Goal: Task Accomplishment & Management: Use online tool/utility

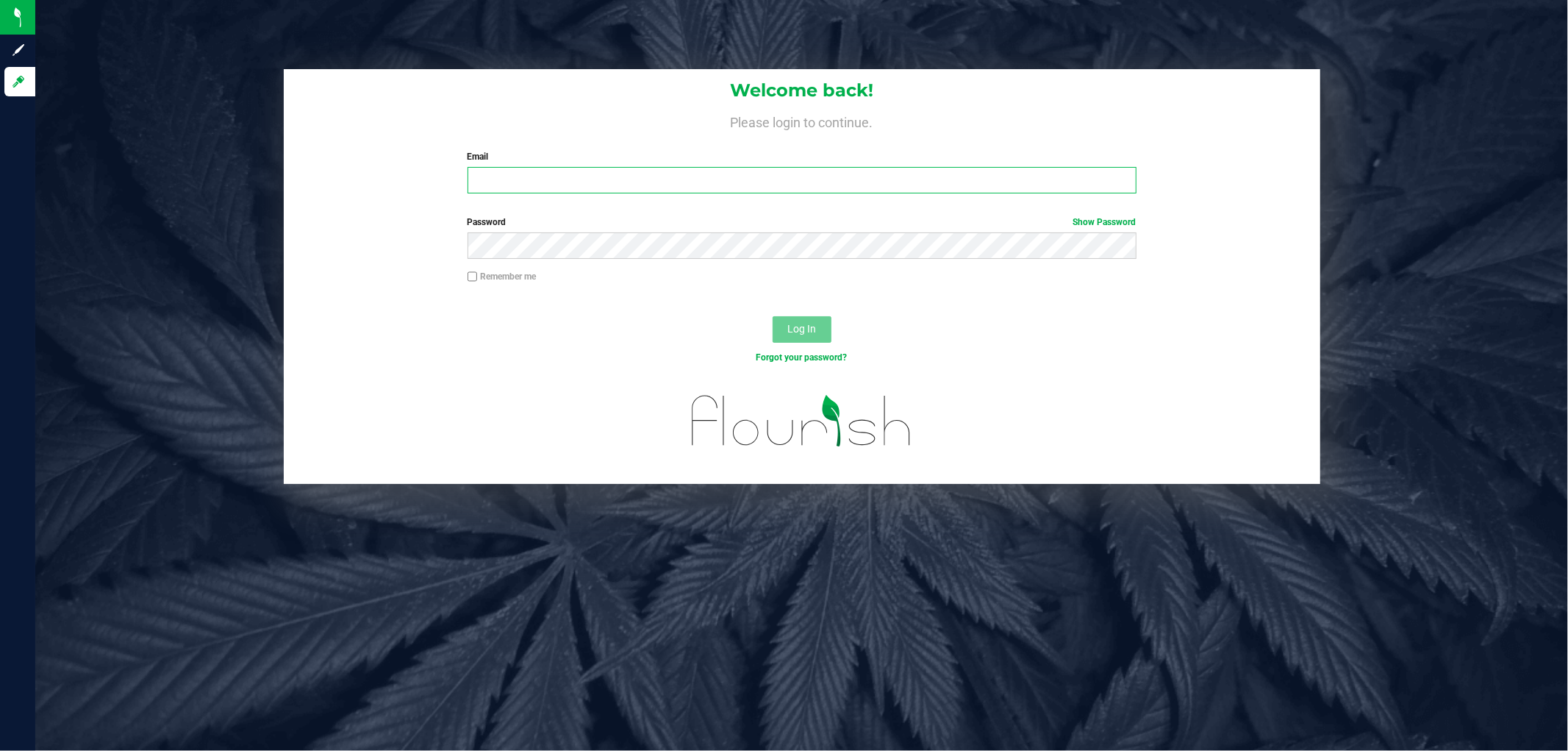
click at [532, 181] on input "Email" at bounding box center [802, 179] width 669 height 26
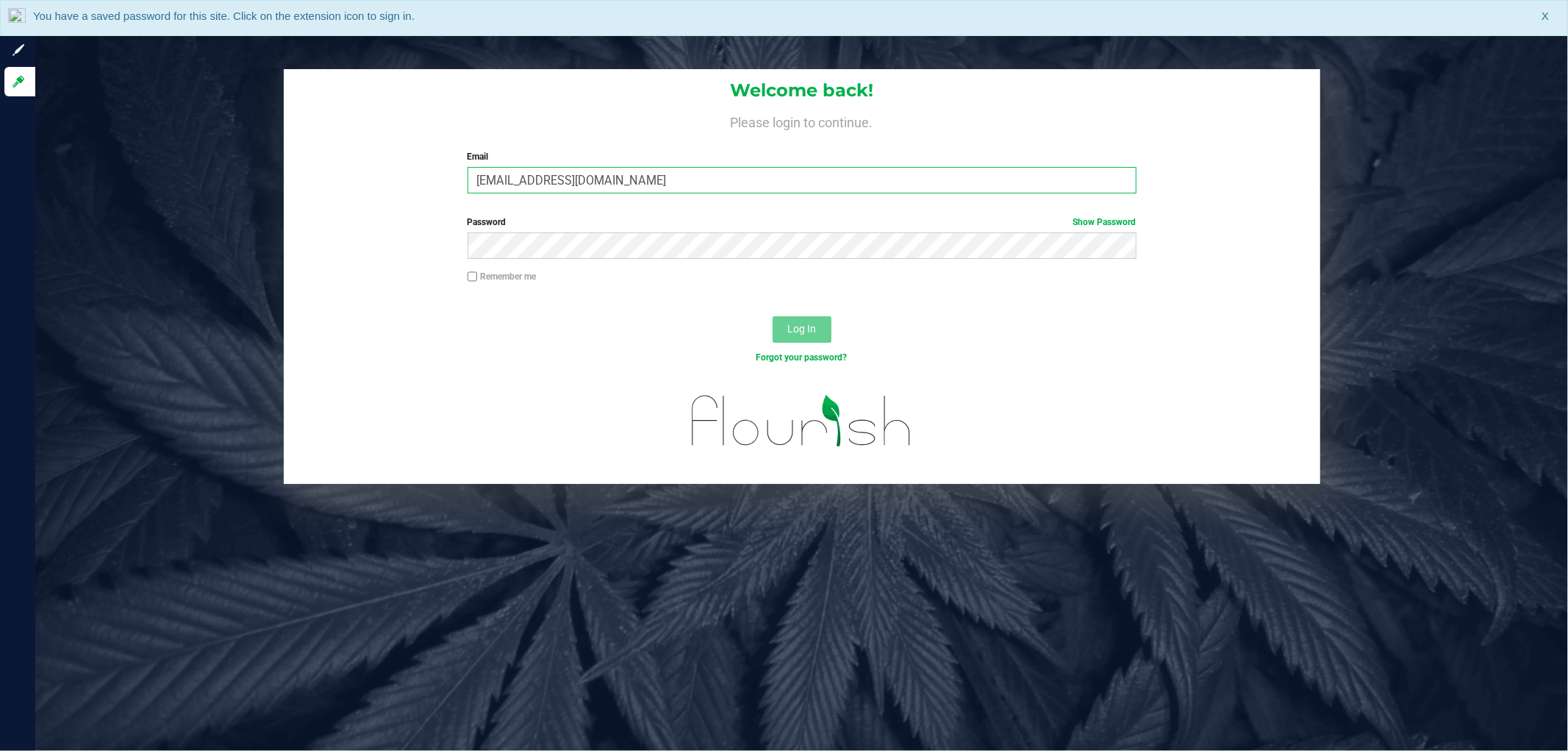
type input "[EMAIL_ADDRESS][DOMAIN_NAME]"
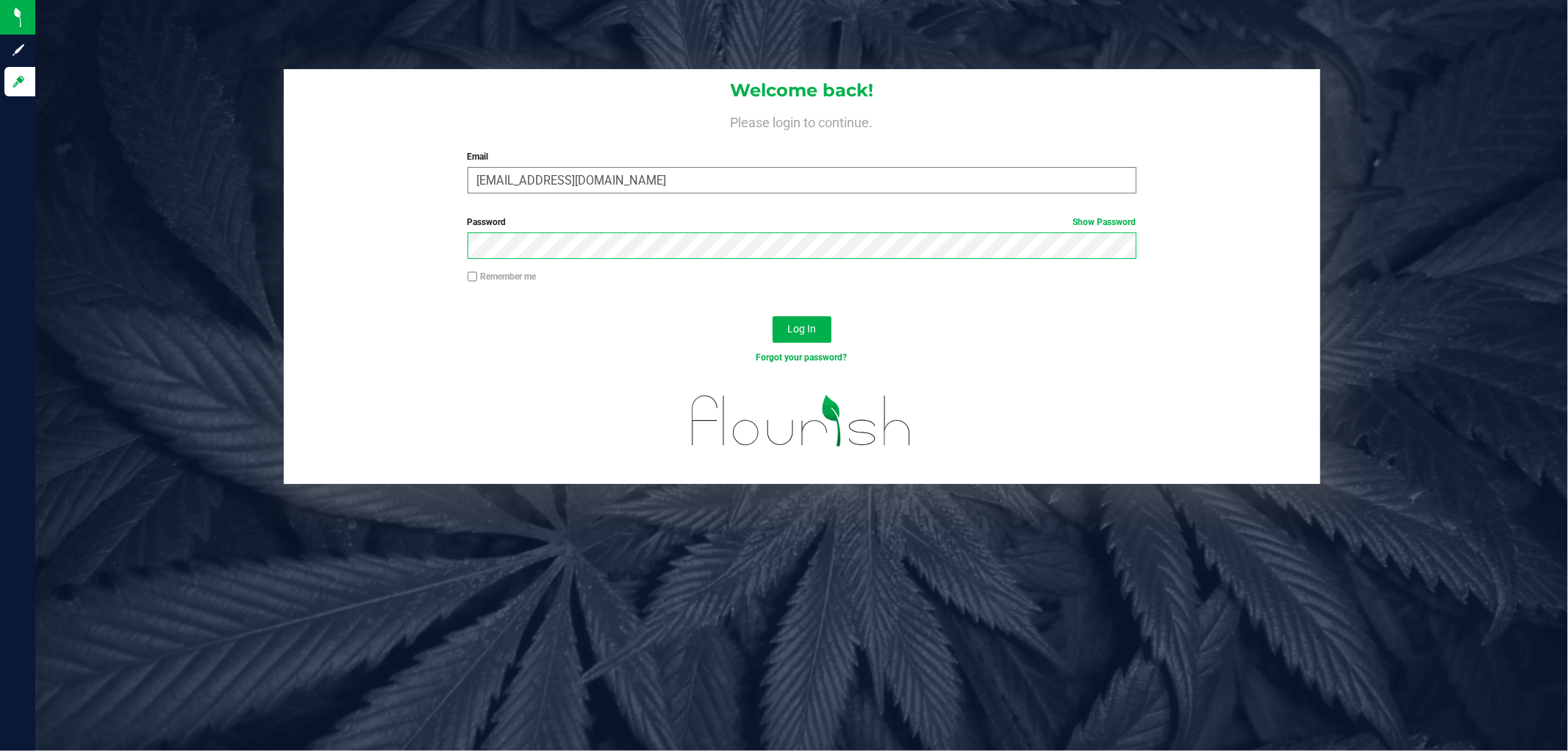
click at [772, 316] on button "Log In" at bounding box center [802, 329] width 59 height 26
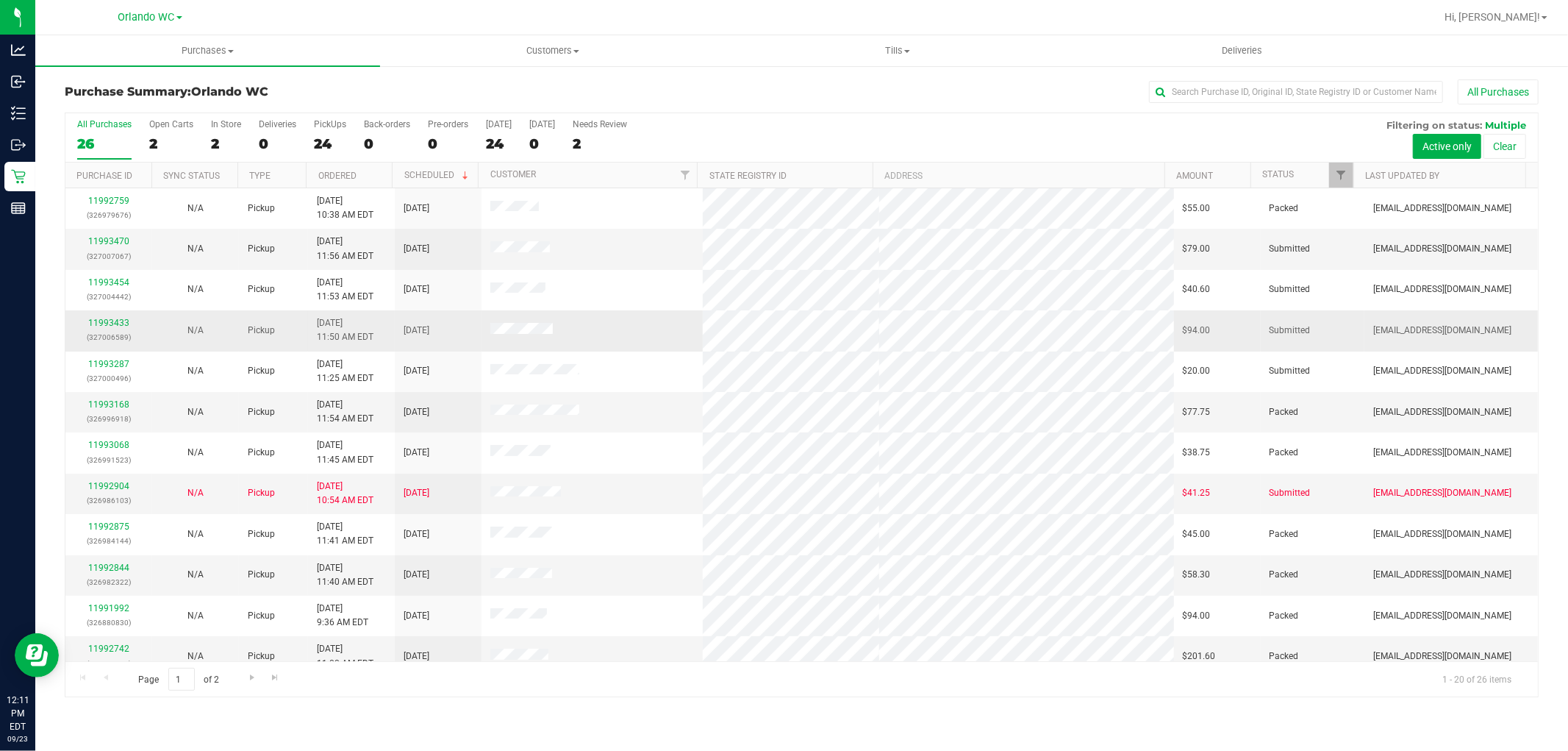
click at [692, 331] on td at bounding box center [591, 330] width 220 height 40
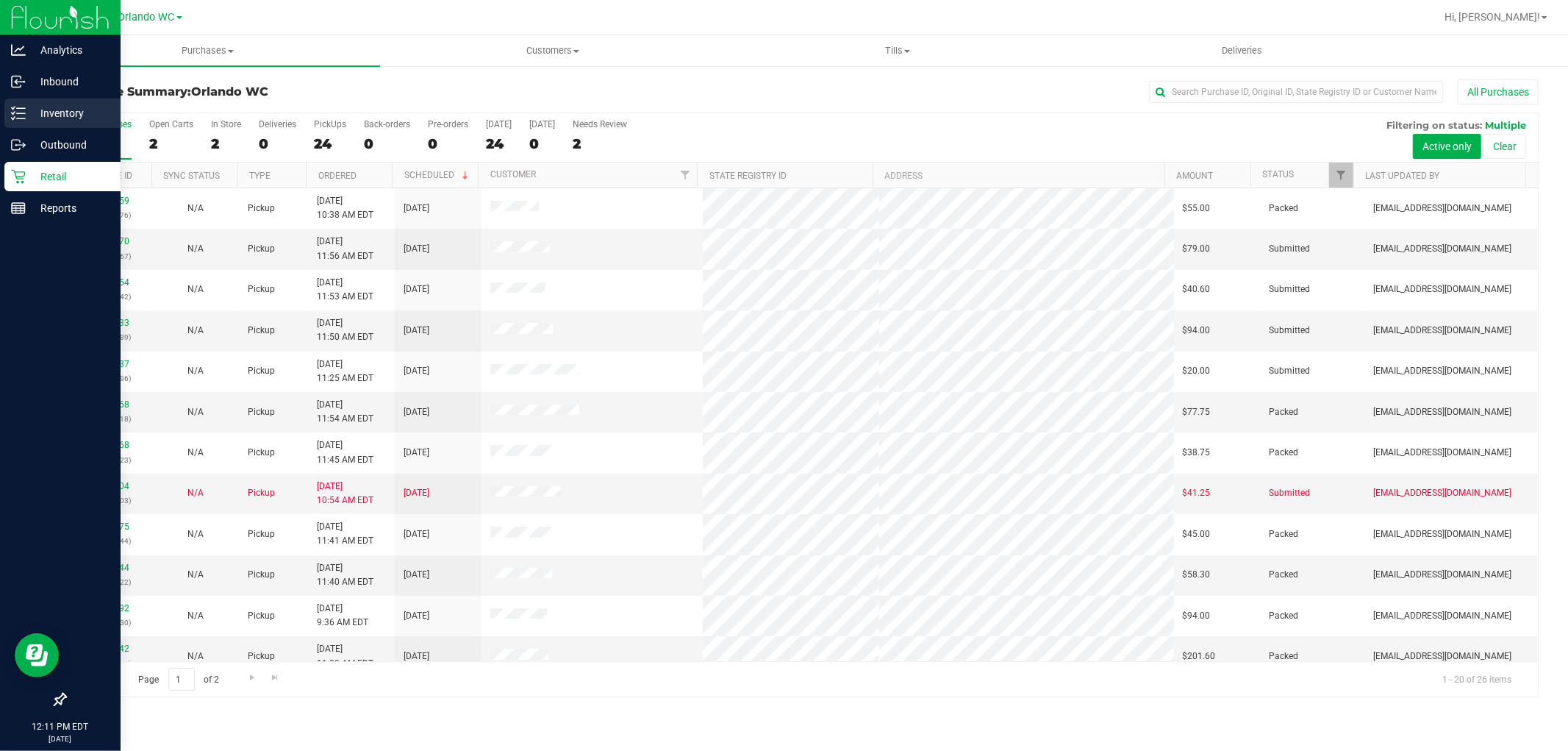
click at [10, 116] on div "Inventory" at bounding box center [62, 113] width 116 height 29
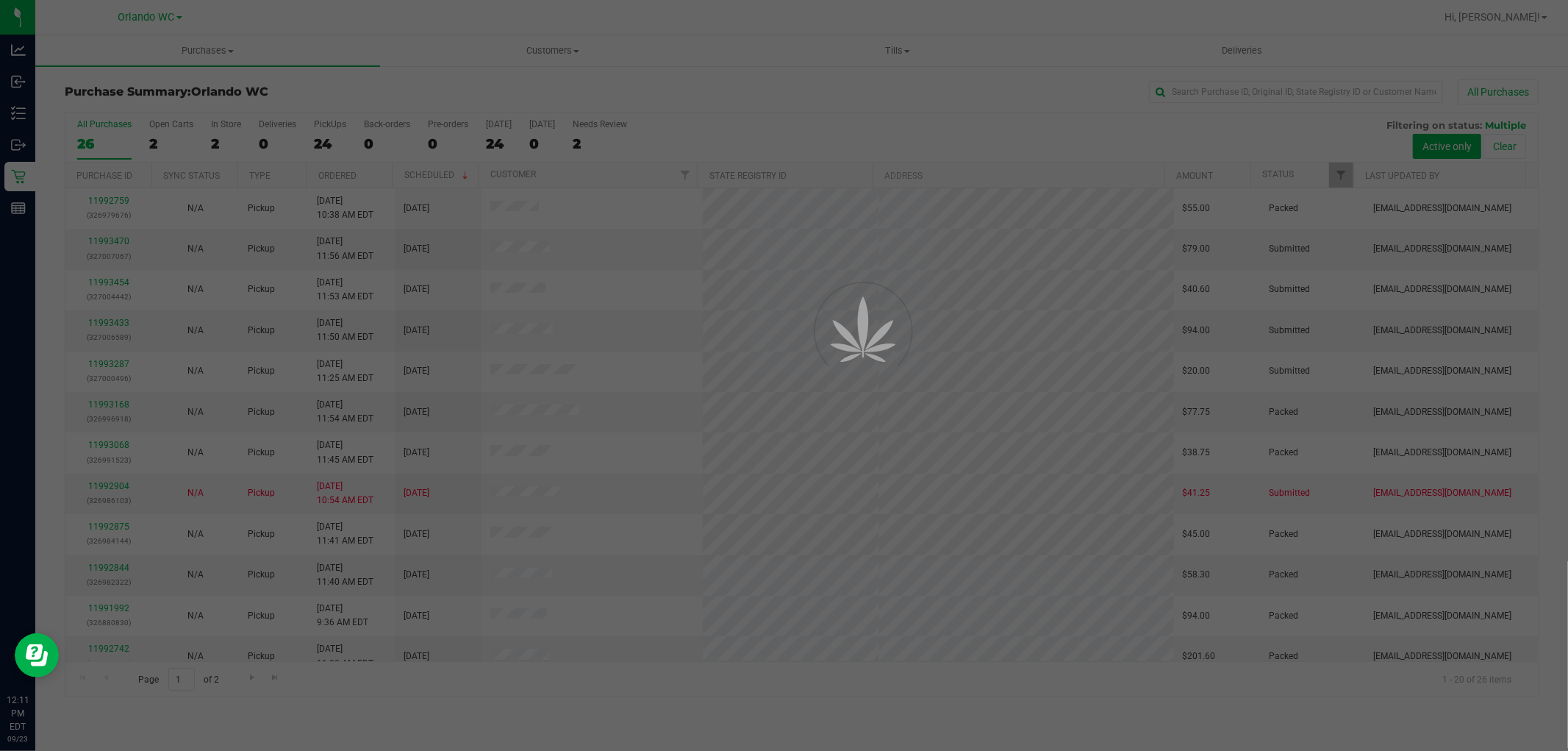
click at [952, 346] on div at bounding box center [784, 375] width 1568 height 751
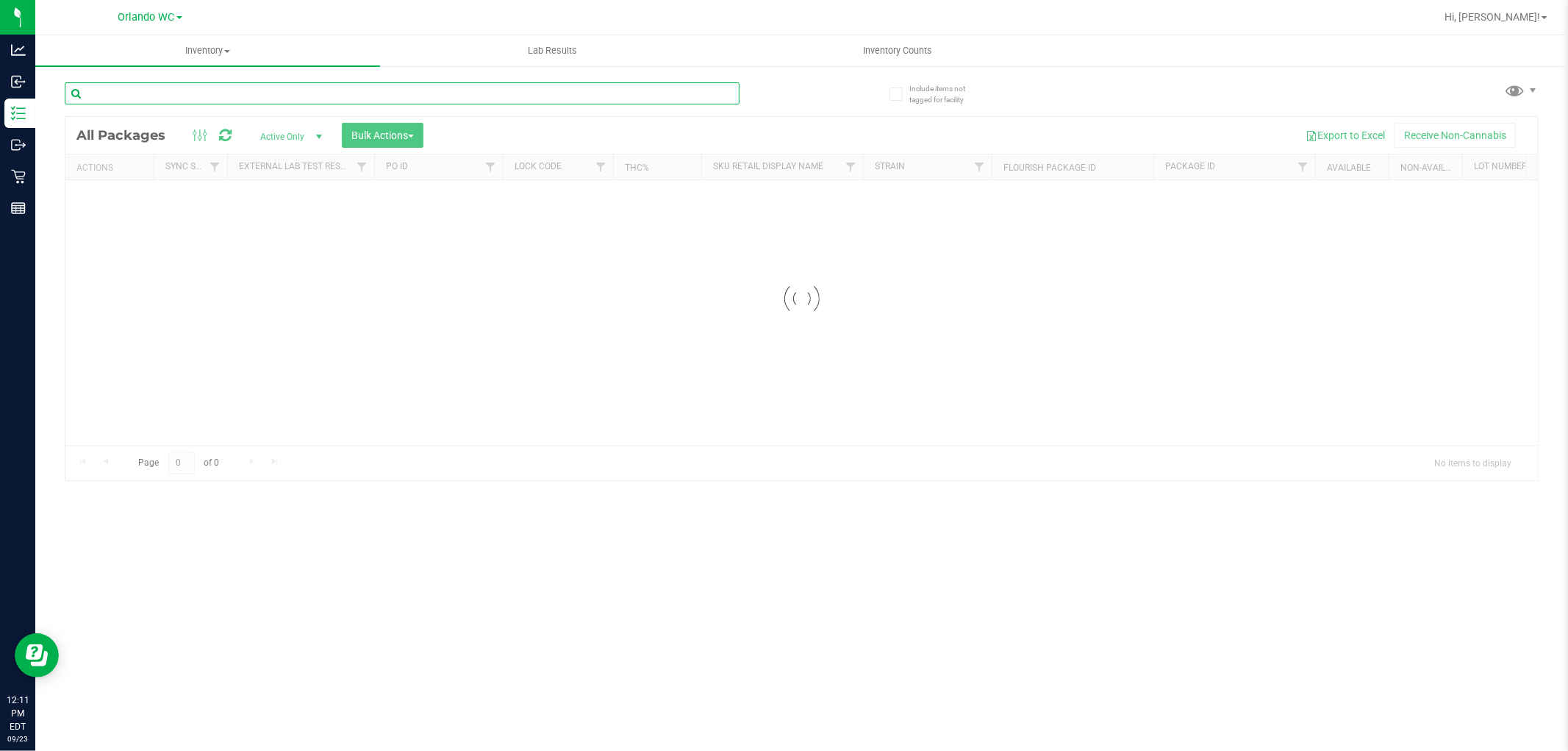
click at [341, 103] on input "text" at bounding box center [402, 93] width 675 height 22
click at [346, 94] on input "text" at bounding box center [402, 93] width 675 height 22
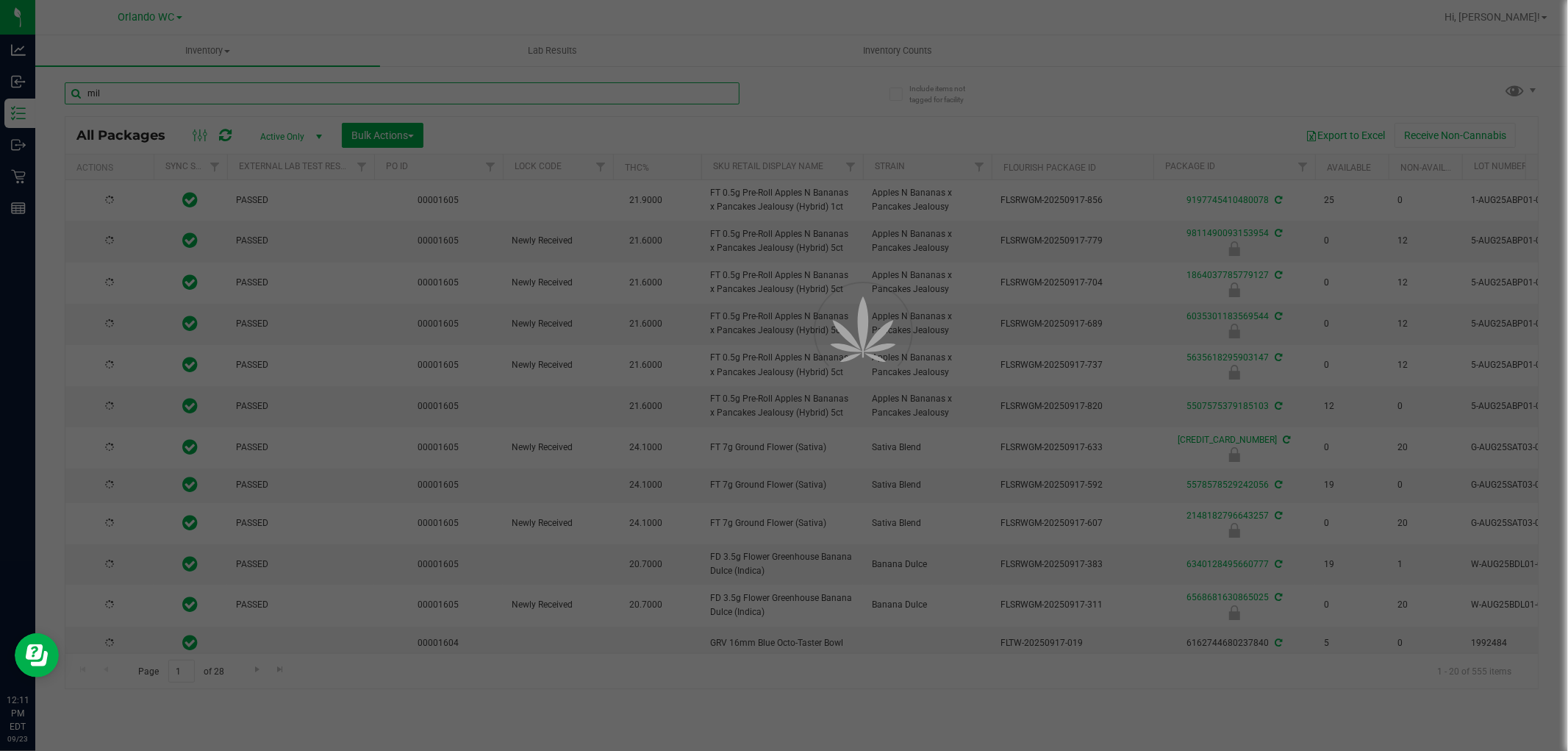
type input "milk"
type input "[DATE]"
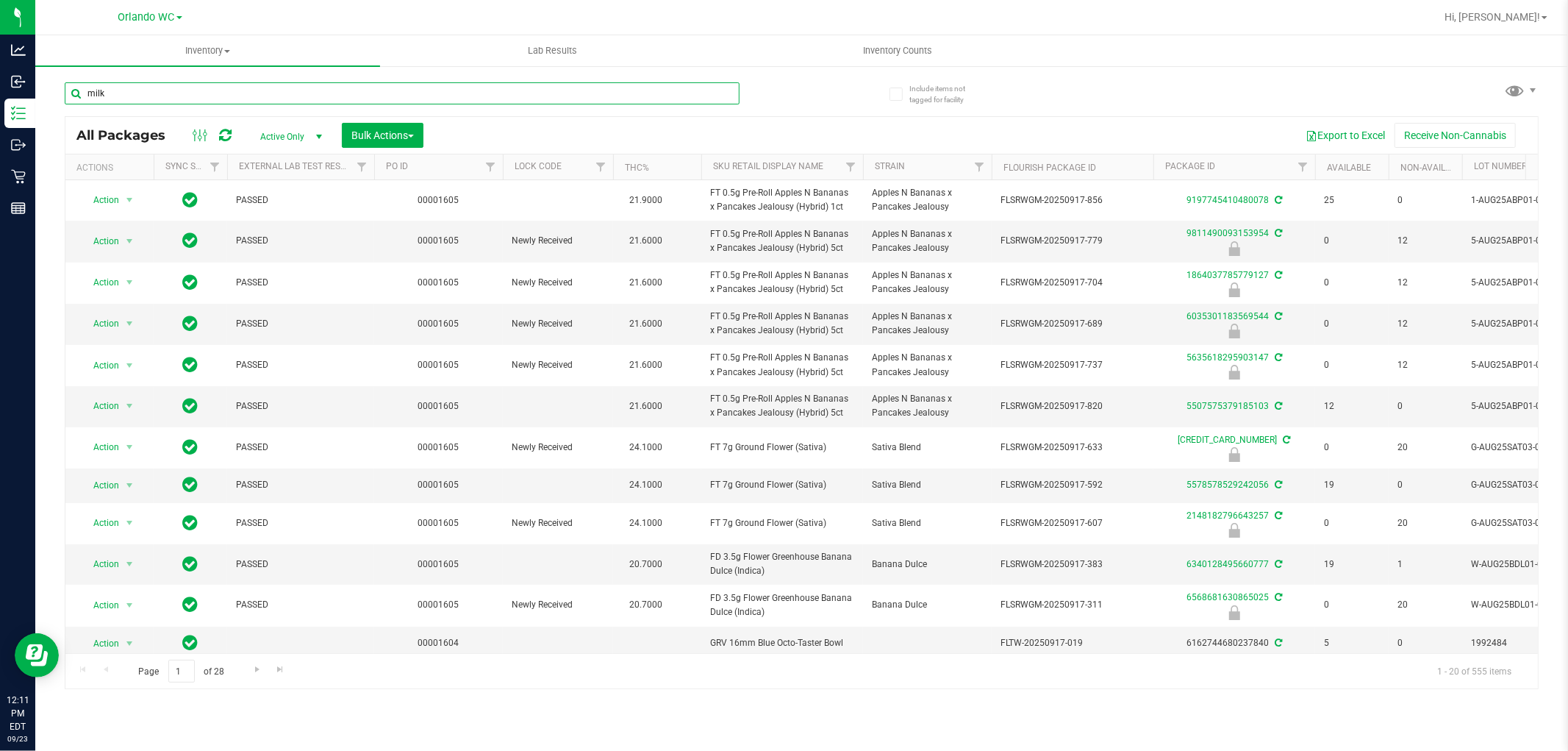
type input "milk"
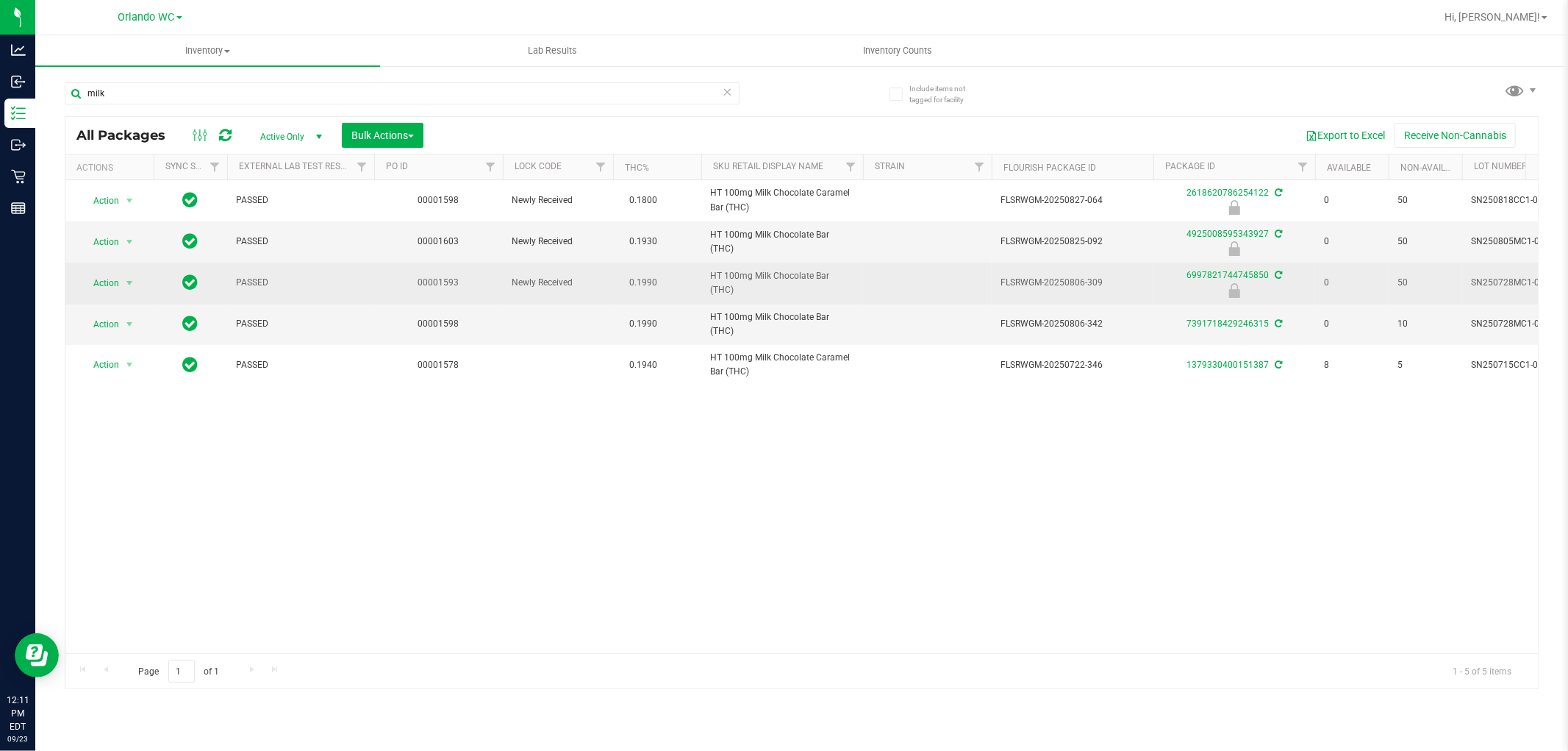
click at [769, 276] on span "HT 100mg Milk Chocolate Bar (THC)" at bounding box center [781, 282] width 144 height 28
click at [766, 281] on span "HT 100mg Milk Chocolate Bar (THC)" at bounding box center [781, 282] width 144 height 28
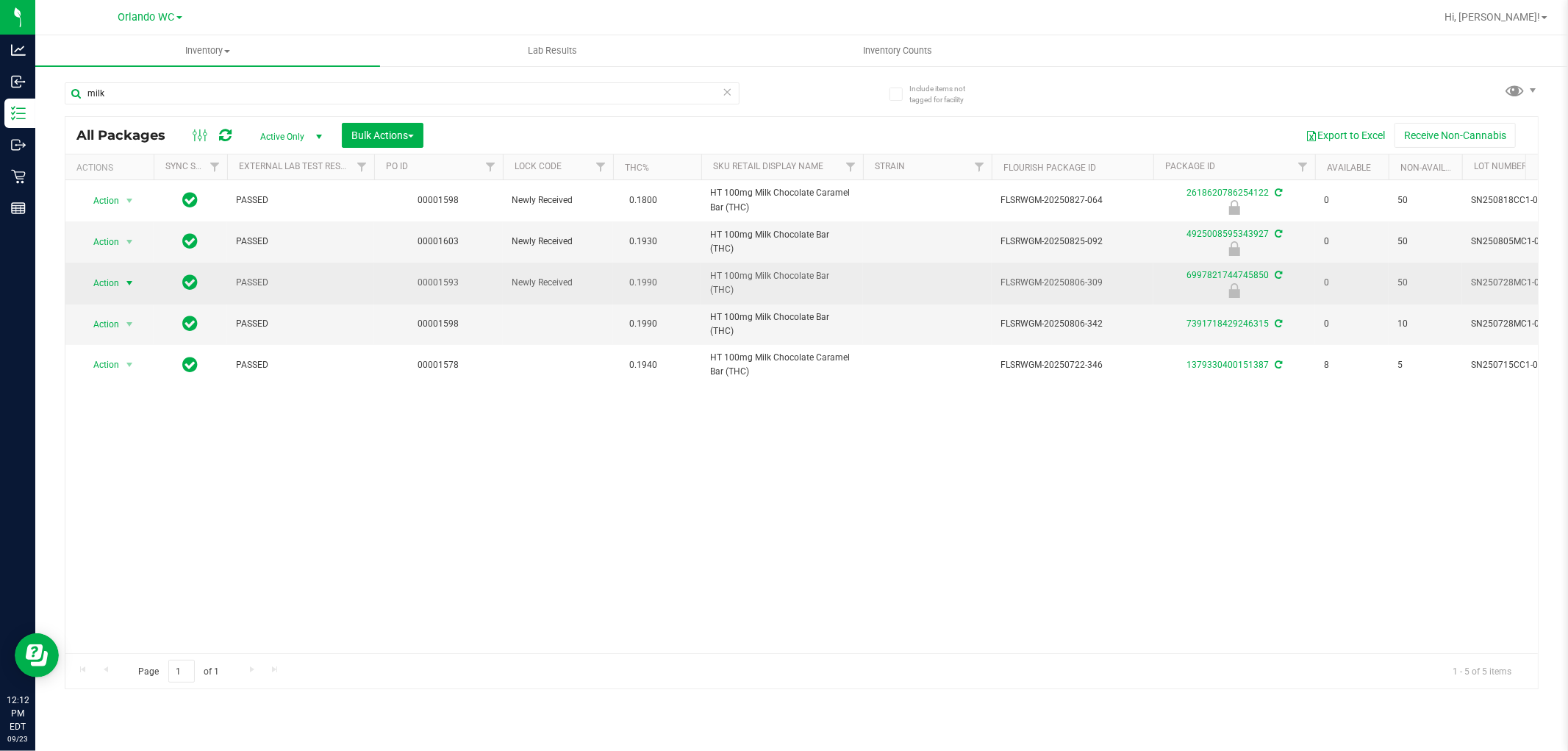
click at [93, 281] on span "Action" at bounding box center [99, 283] width 40 height 21
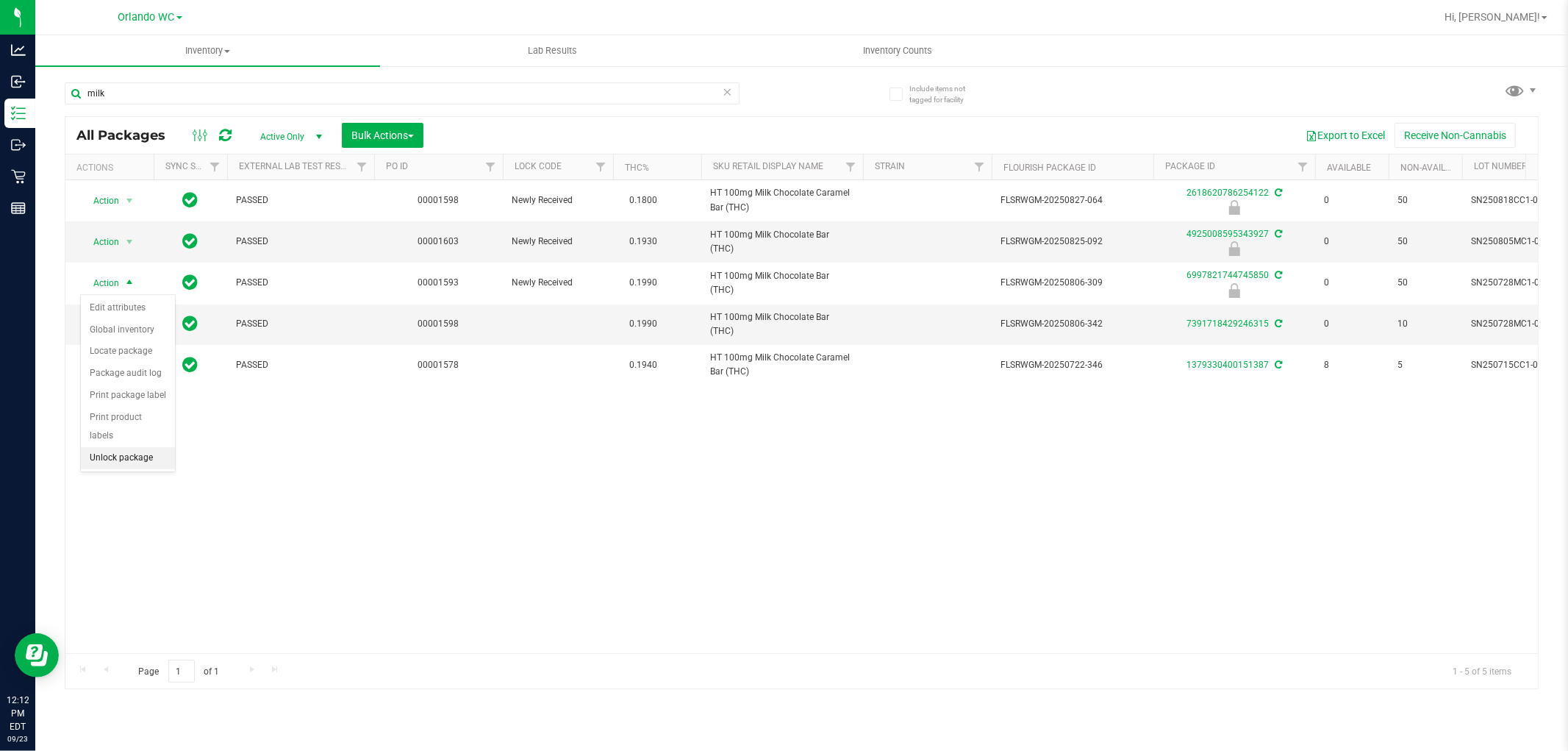
drag, startPoint x: 120, startPoint y: 454, endPoint x: 571, endPoint y: 457, distance: 451.0
click at [121, 456] on li "Unlock package" at bounding box center [128, 458] width 94 height 22
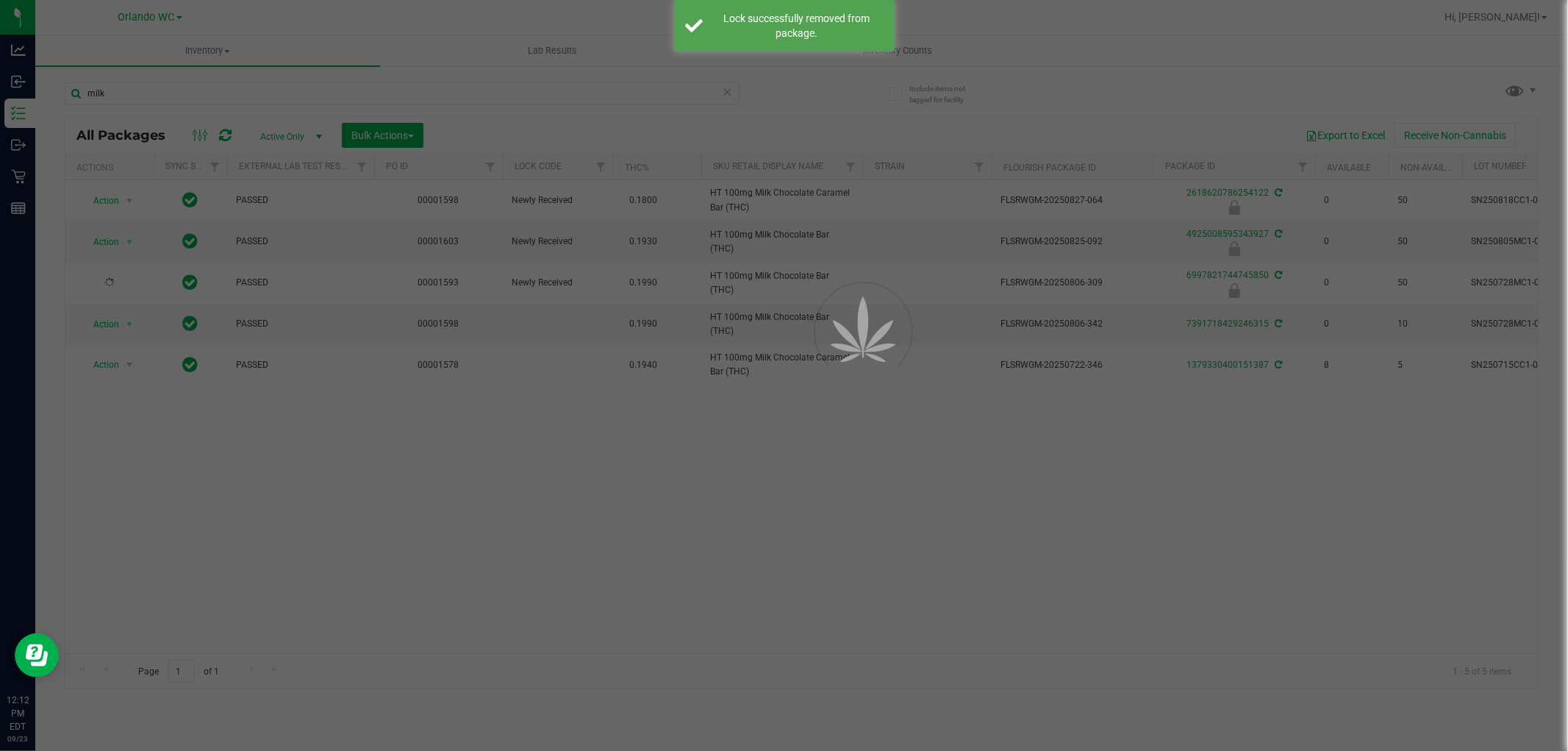
drag, startPoint x: 607, startPoint y: 463, endPoint x: 619, endPoint y: 485, distance: 25.1
click at [607, 463] on div "Inventory All packages All inventory Waste log Create inventory Lab Results Inv…" at bounding box center [802, 392] width 1533 height 715
click at [622, 489] on div at bounding box center [784, 375] width 1568 height 751
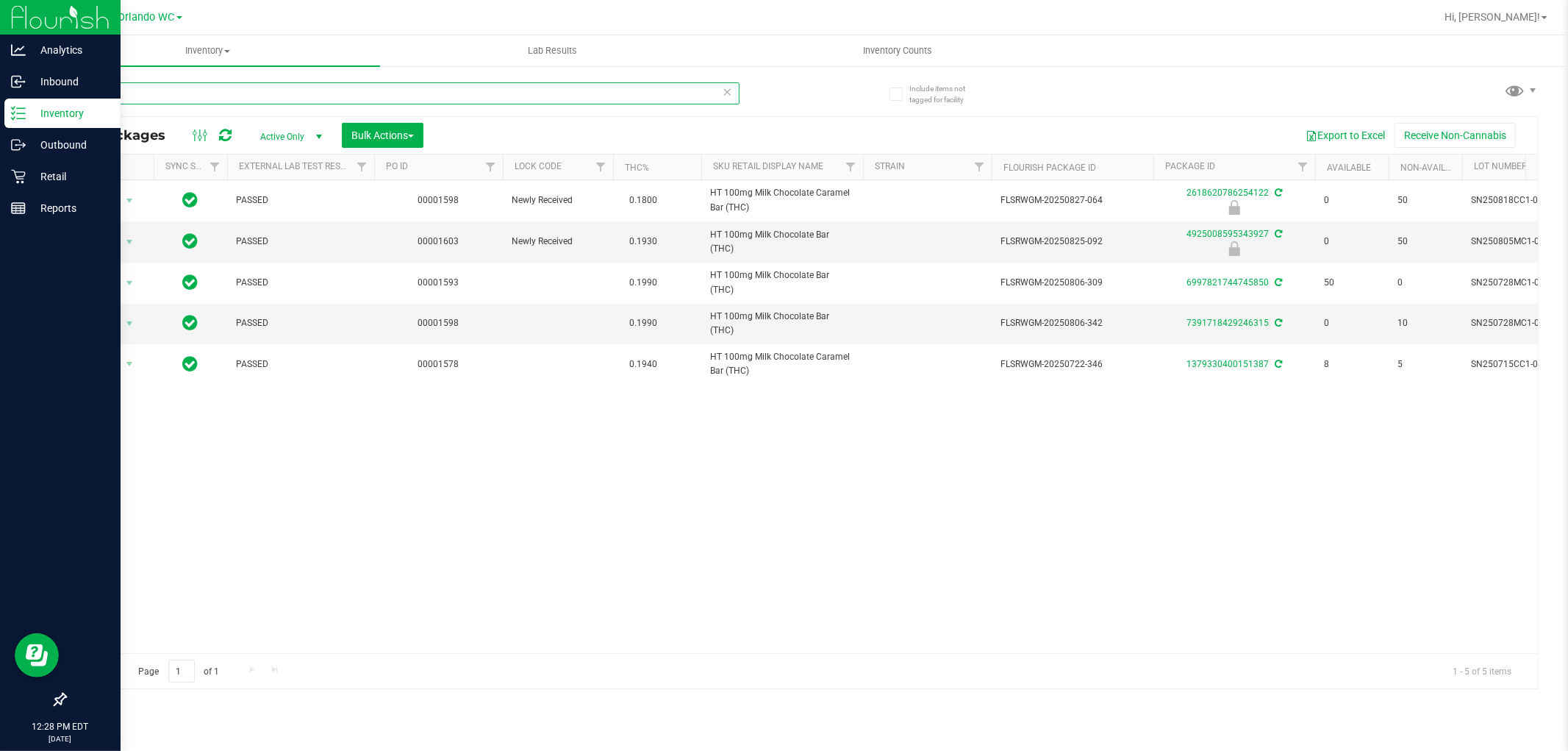
drag, startPoint x: 201, startPoint y: 101, endPoint x: 23, endPoint y: 105, distance: 178.0
click at [28, 105] on div "Analytics Inbound Inventory Outbound Retail Reports 12:28 PM EDT [DATE] 09/23 O…" at bounding box center [784, 375] width 1568 height 751
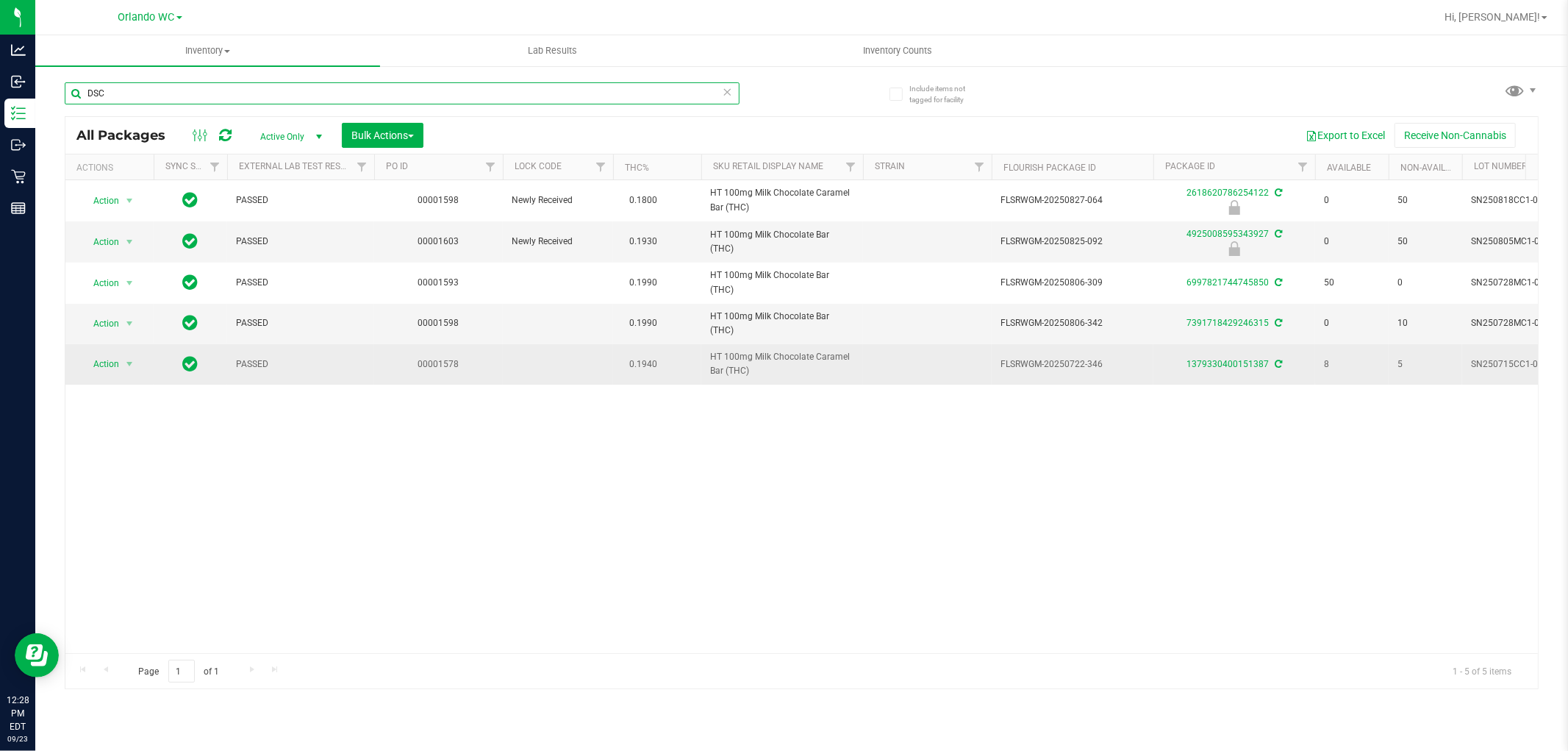
type input "DSC"
click at [704, 356] on td "HT 100mg Milk Chocolate Caramel Bar (THC)" at bounding box center [782, 363] width 161 height 40
